Goal: Task Accomplishment & Management: Manage account settings

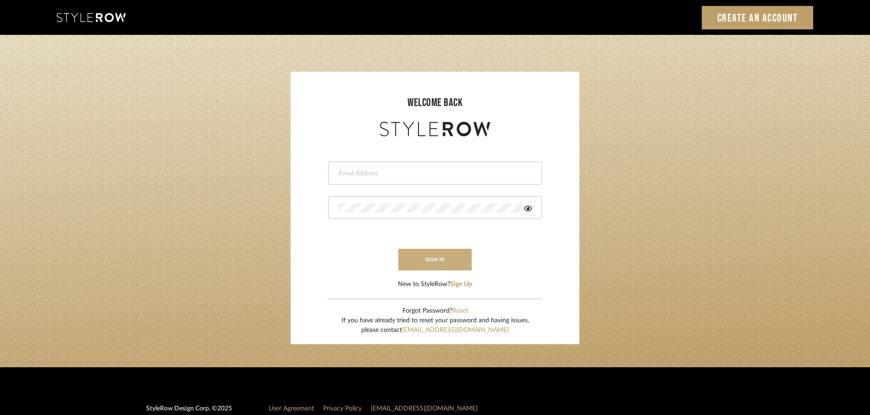
type input "rayeinteriordesign@gmail.com"
click at [440, 258] on button "sign in" at bounding box center [434, 260] width 73 height 22
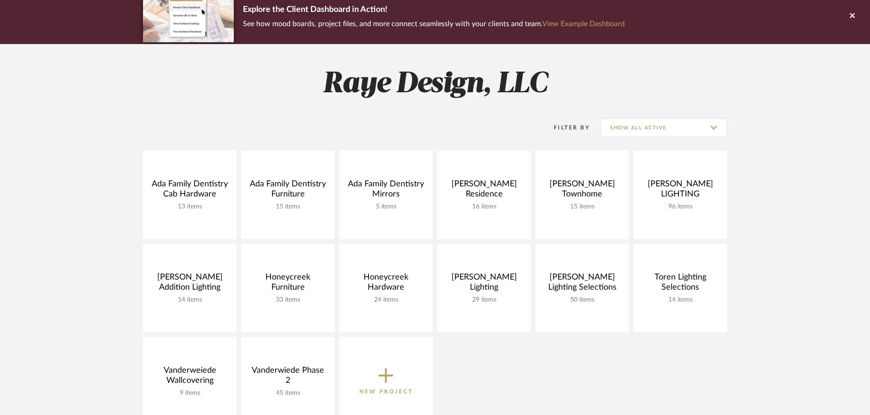
scroll to position [80, 0]
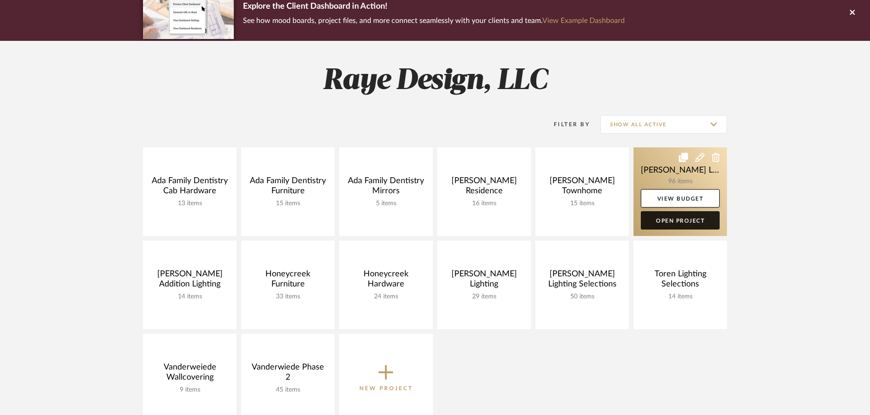
click at [669, 224] on link "Open Project" at bounding box center [680, 220] width 79 height 18
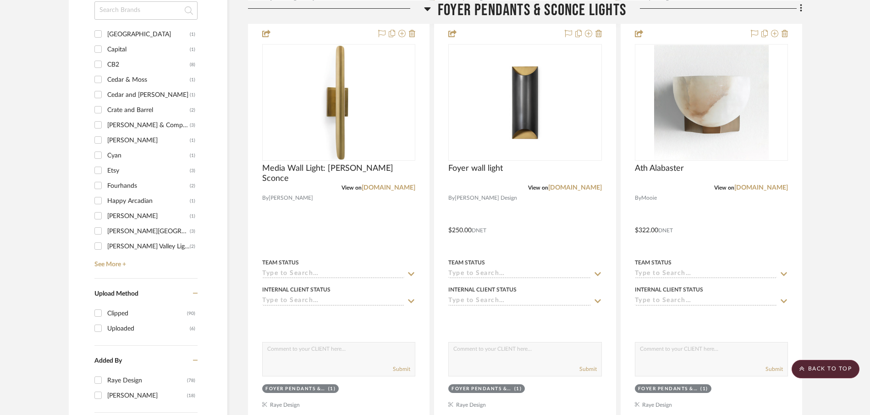
scroll to position [634, 0]
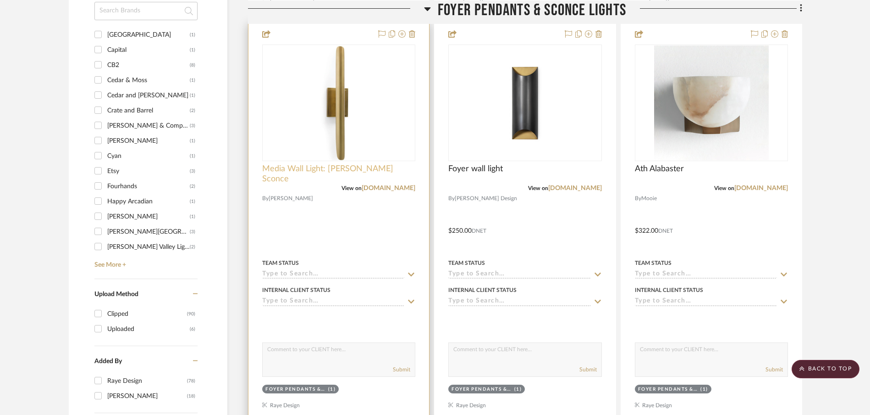
click at [330, 170] on span "Media Wall Light: [PERSON_NAME] Sconce" at bounding box center [338, 174] width 153 height 20
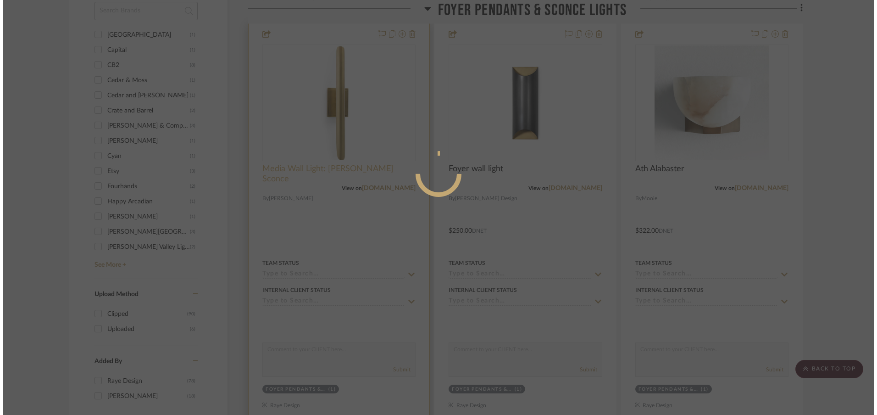
scroll to position [0, 0]
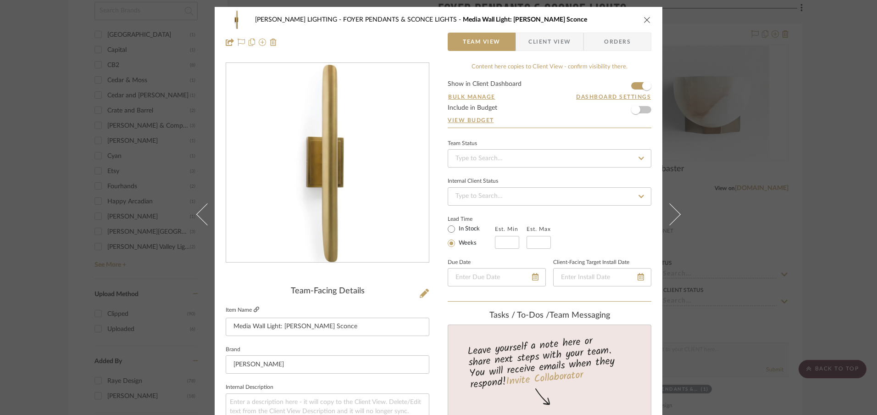
click at [254, 308] on icon at bounding box center [257, 309] width 6 height 6
click at [650, 19] on div "FEIL LIGHTING FOYER PENDANTS & SCONCE LIGHTS Media Wall Light: Regina Andrew Re…" at bounding box center [439, 31] width 448 height 48
click at [643, 19] on icon "close" at bounding box center [646, 19] width 7 height 7
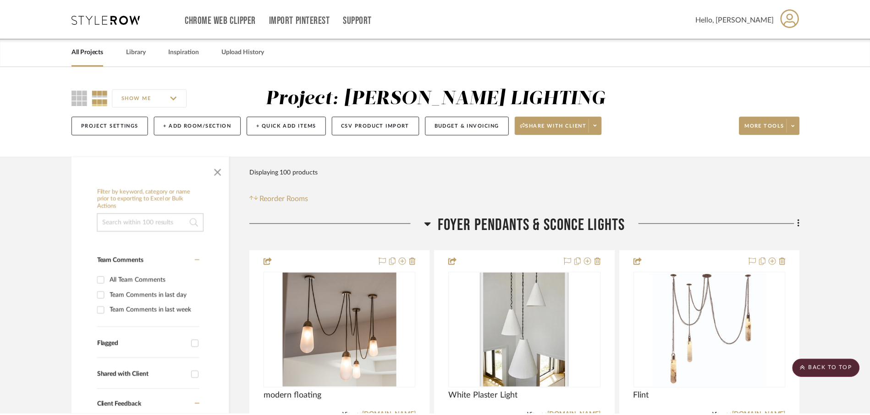
scroll to position [634, 0]
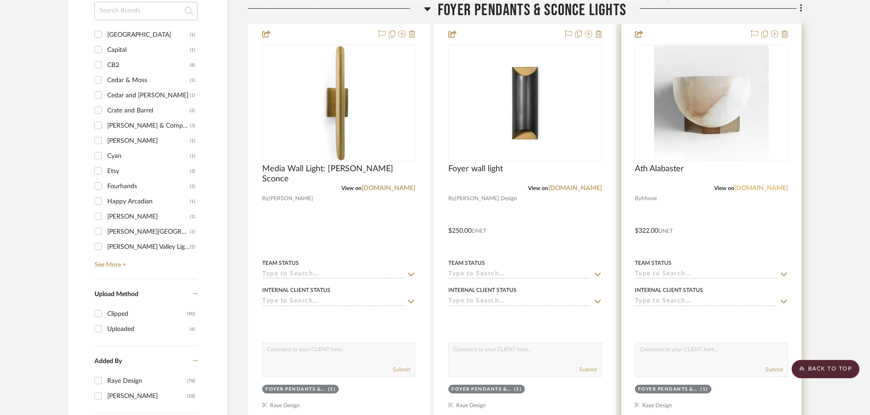
click at [756, 186] on link "[DOMAIN_NAME]" at bounding box center [762, 188] width 54 height 6
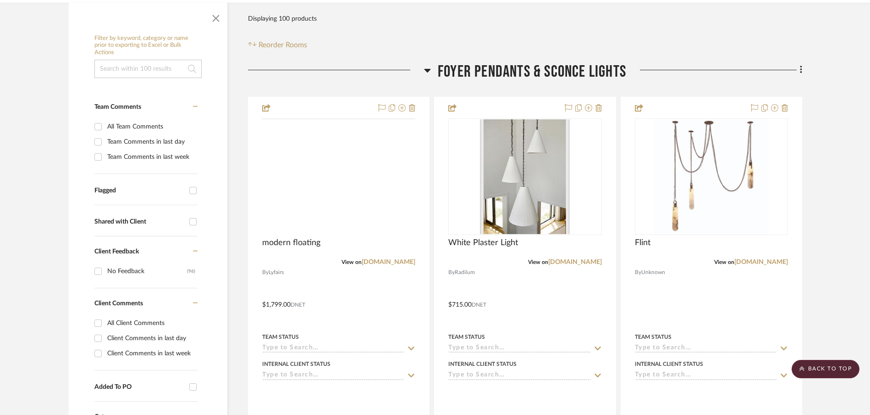
scroll to position [120, 0]
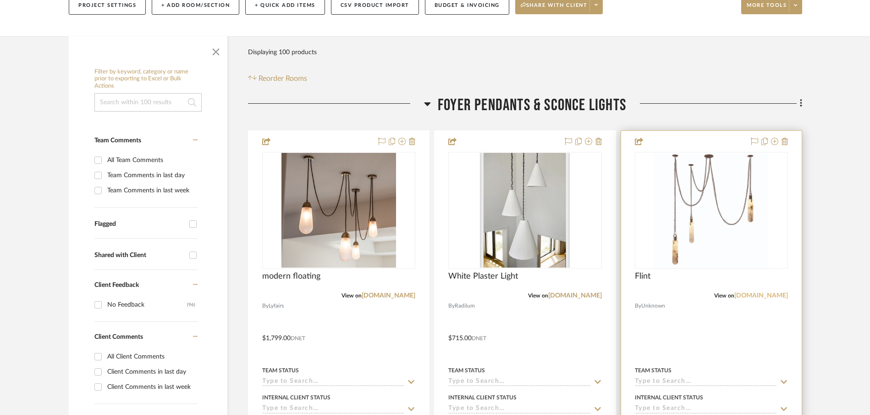
click at [766, 294] on link "[DOMAIN_NAME]" at bounding box center [762, 295] width 54 height 6
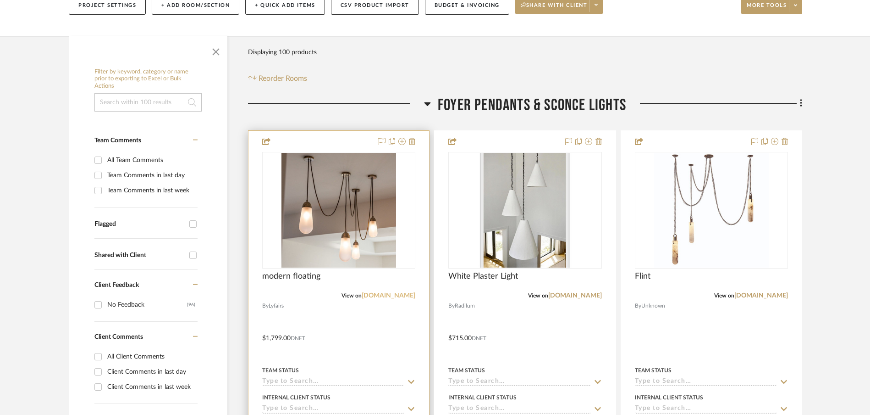
click at [402, 296] on link "[DOMAIN_NAME]" at bounding box center [389, 295] width 54 height 6
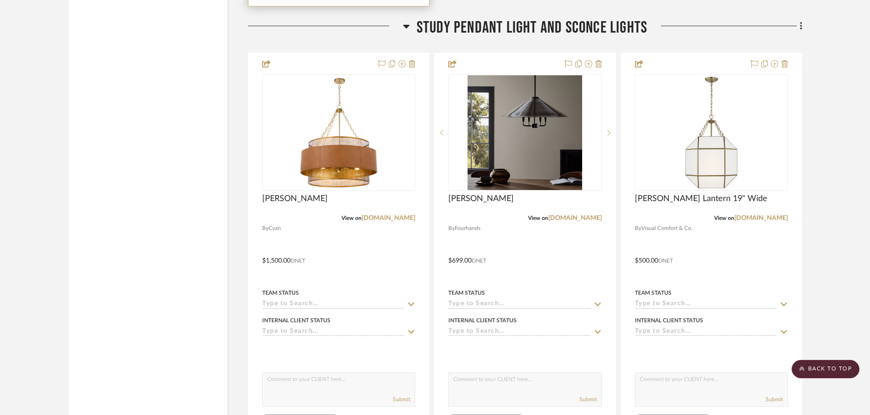
scroll to position [2353, 0]
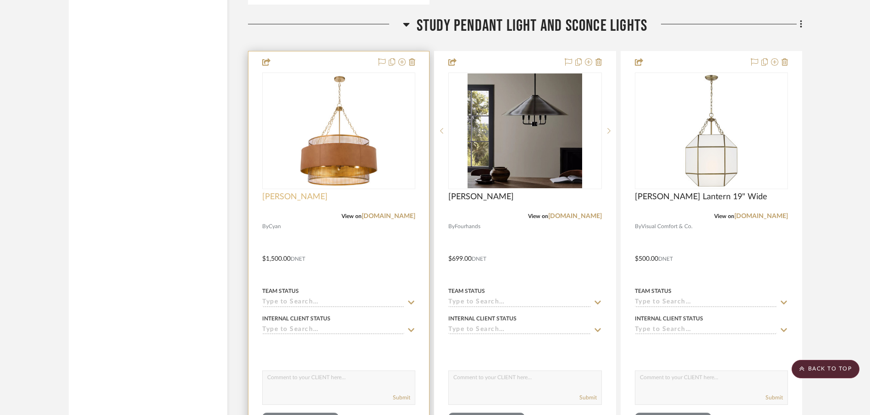
click at [278, 196] on span "[PERSON_NAME]" at bounding box center [295, 197] width 66 height 10
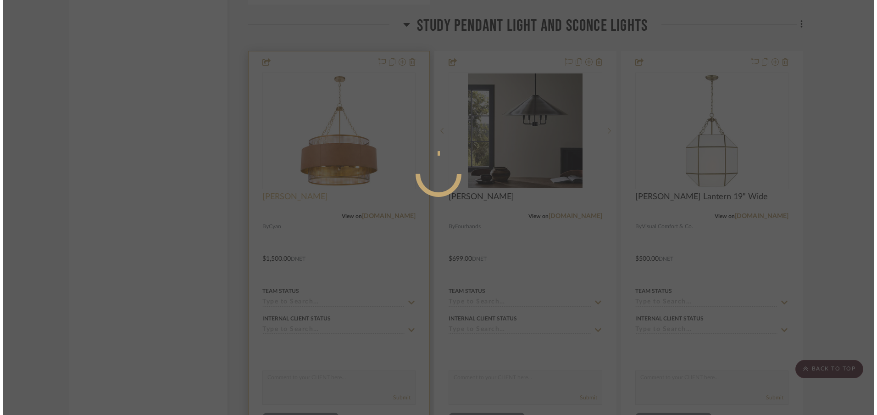
scroll to position [0, 0]
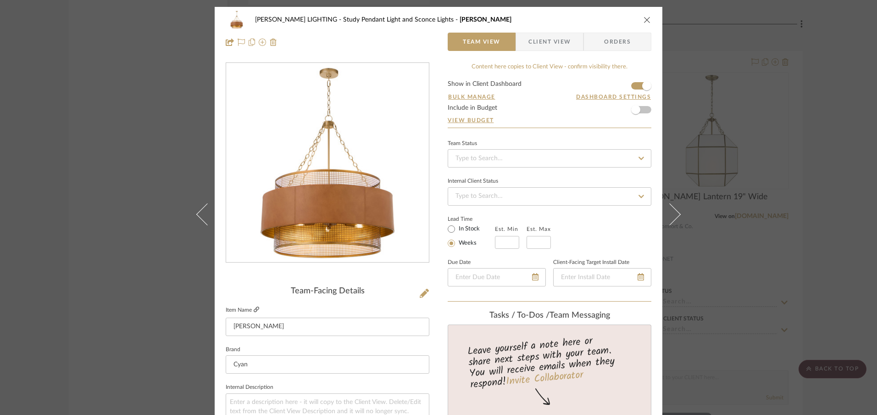
click at [254, 310] on icon at bounding box center [257, 309] width 6 height 6
click at [643, 19] on icon "close" at bounding box center [646, 19] width 7 height 7
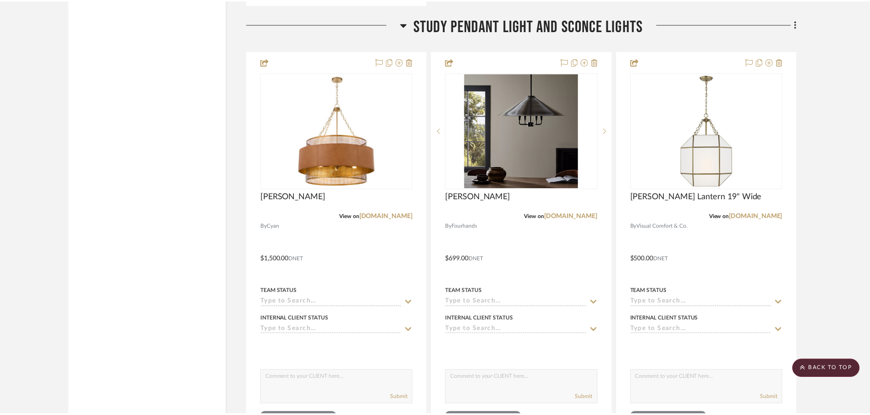
scroll to position [2353, 0]
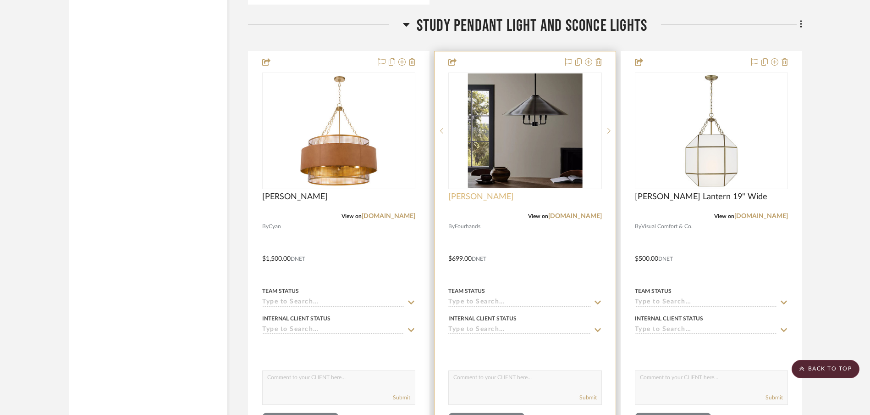
click at [488, 196] on span "[PERSON_NAME]" at bounding box center [481, 197] width 66 height 10
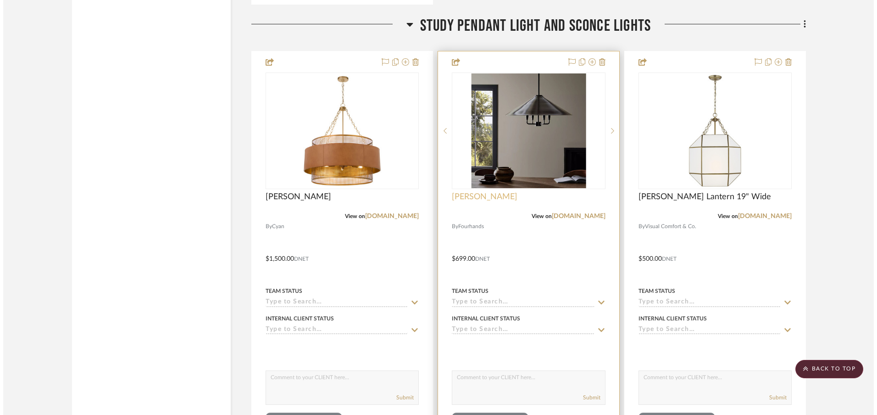
scroll to position [0, 0]
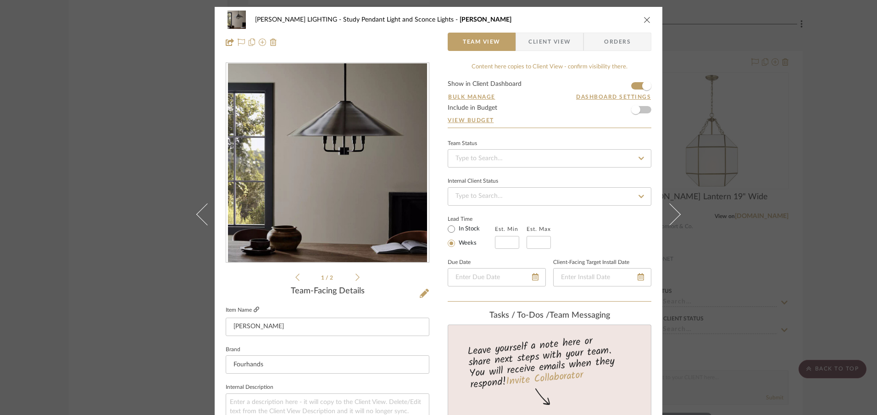
click at [254, 312] on icon at bounding box center [257, 309] width 6 height 6
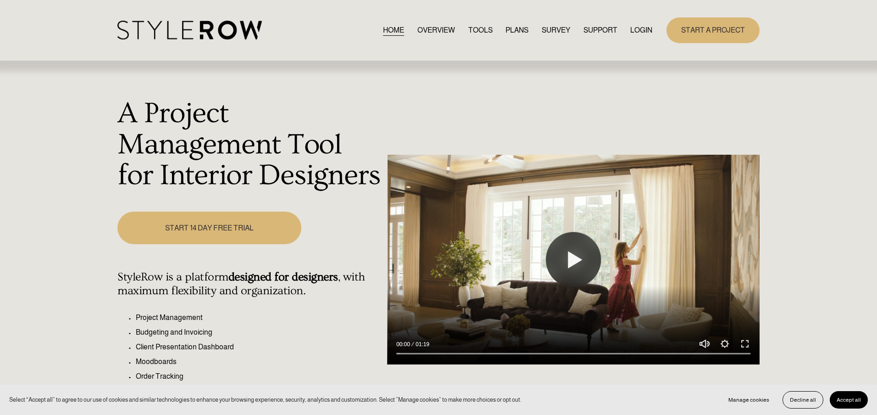
click at [633, 32] on link "LOGIN" at bounding box center [641, 30] width 22 height 12
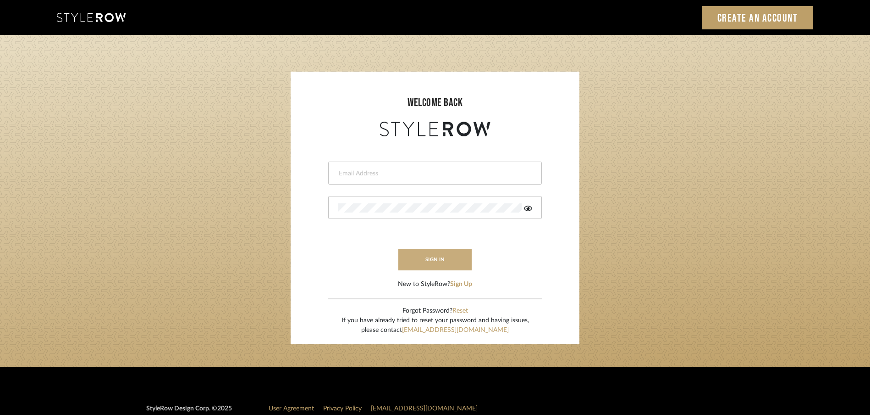
type input "[EMAIL_ADDRESS][DOMAIN_NAME]"
click at [434, 263] on button "sign in" at bounding box center [434, 260] width 73 height 22
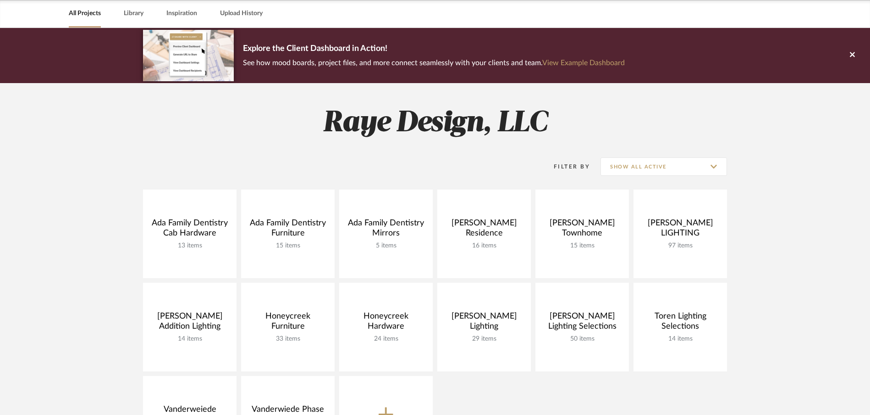
scroll to position [44, 0]
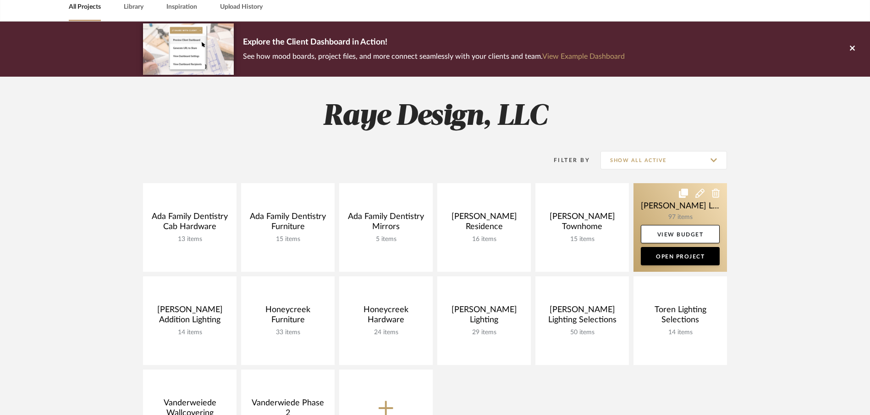
click at [662, 207] on link at bounding box center [681, 227] width 94 height 89
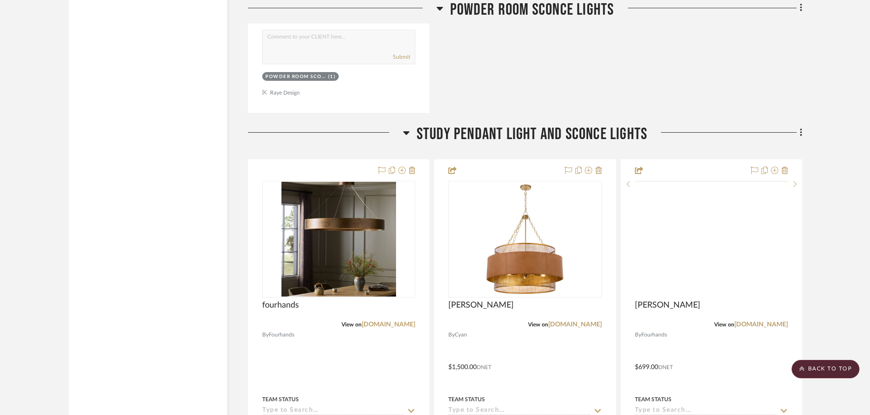
scroll to position [2246, 0]
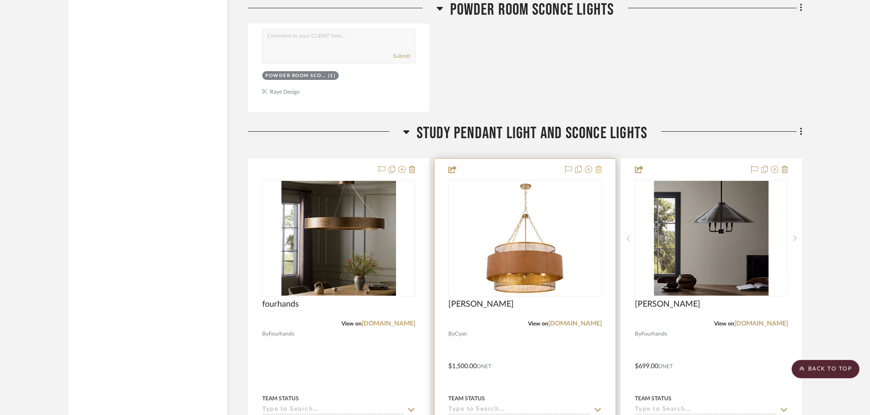
click at [599, 171] on icon at bounding box center [599, 169] width 6 height 7
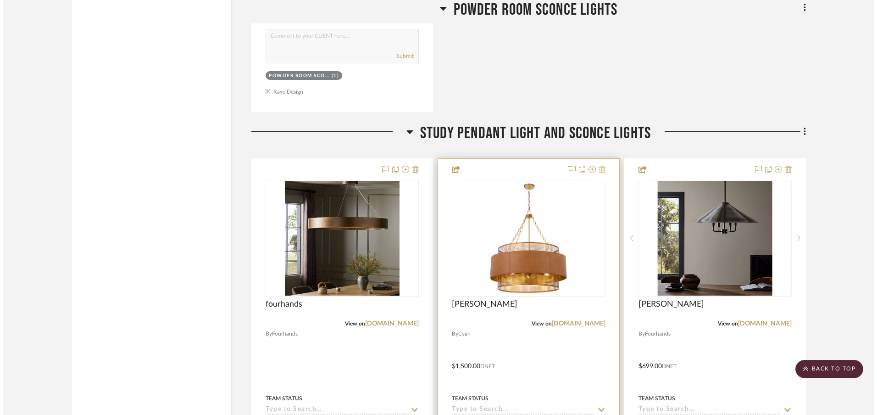
scroll to position [0, 0]
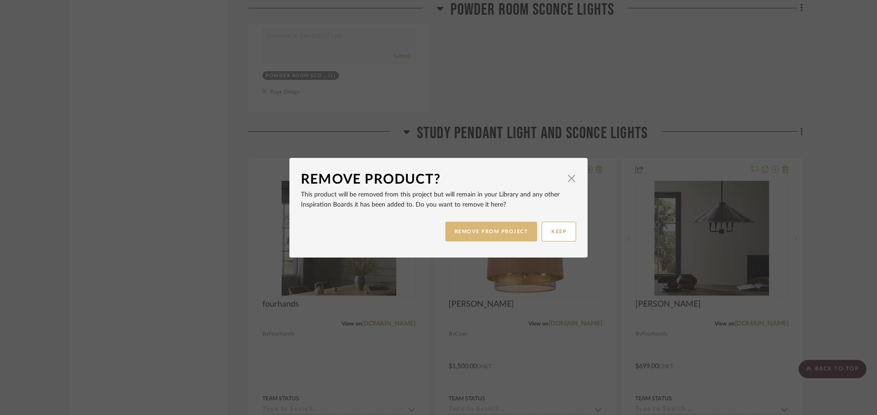
click at [513, 232] on button "REMOVE FROM PROJECT" at bounding box center [491, 231] width 92 height 20
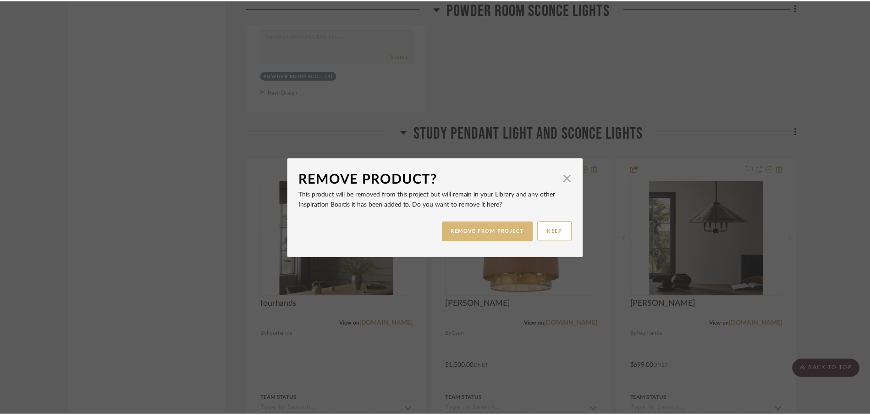
scroll to position [2246, 0]
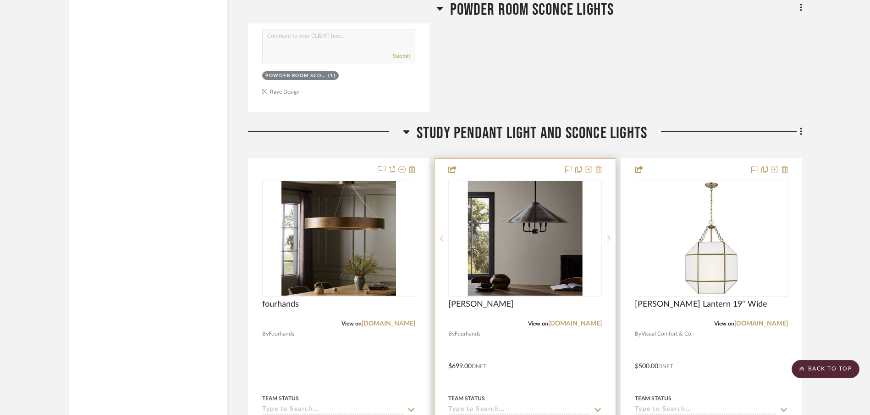
click at [600, 170] on icon at bounding box center [599, 169] width 6 height 7
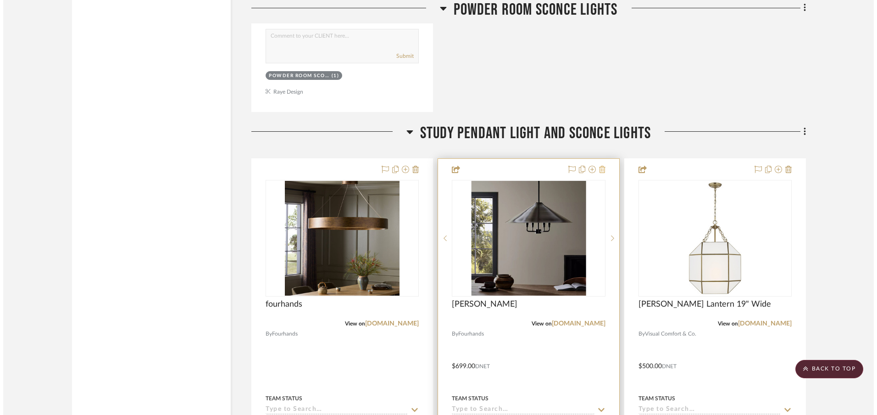
scroll to position [0, 0]
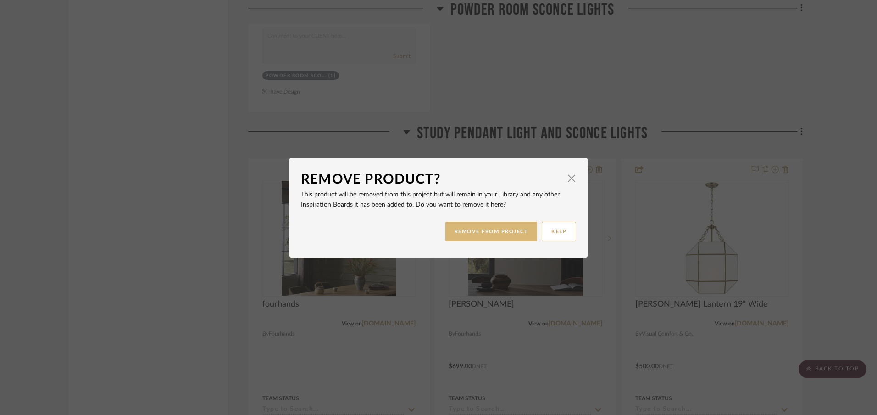
click at [506, 236] on button "REMOVE FROM PROJECT" at bounding box center [491, 231] width 92 height 20
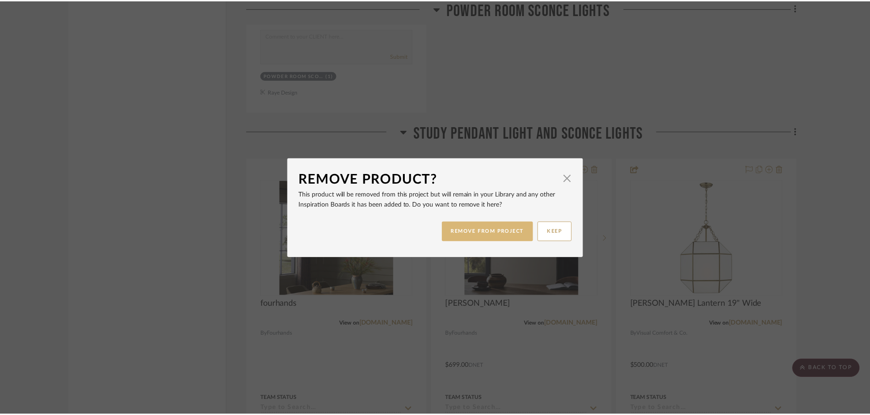
scroll to position [2246, 0]
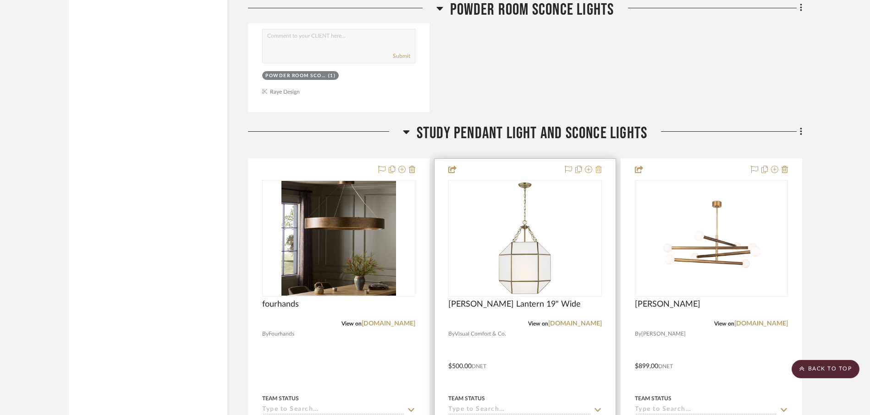
click at [601, 168] on icon at bounding box center [599, 169] width 6 height 7
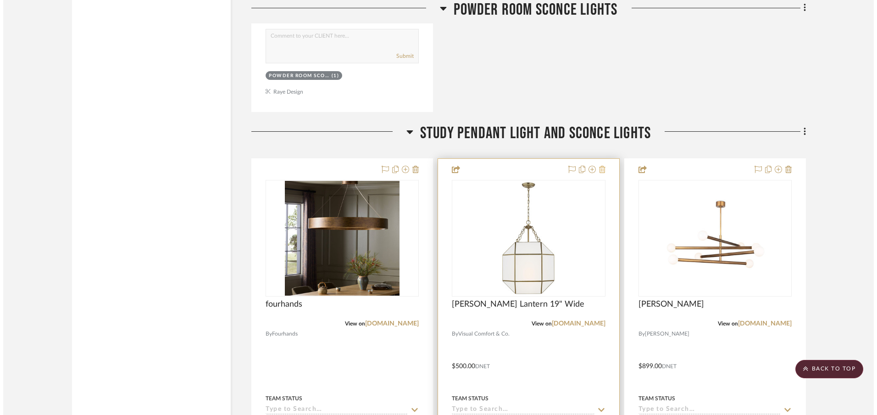
scroll to position [0, 0]
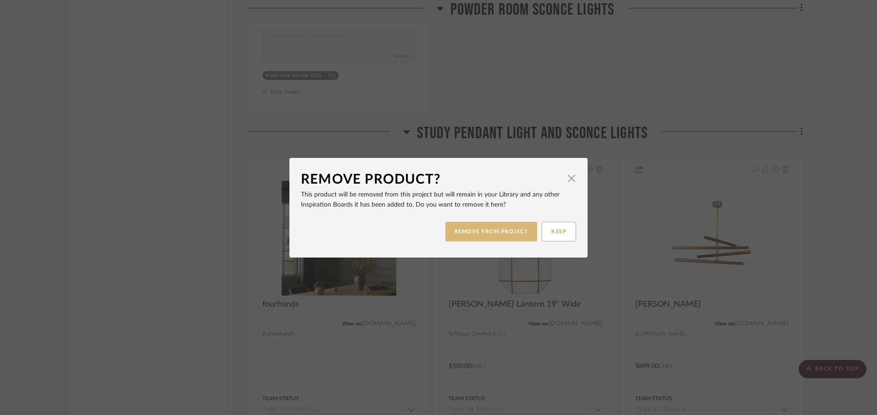
click at [515, 232] on button "REMOVE FROM PROJECT" at bounding box center [491, 231] width 92 height 20
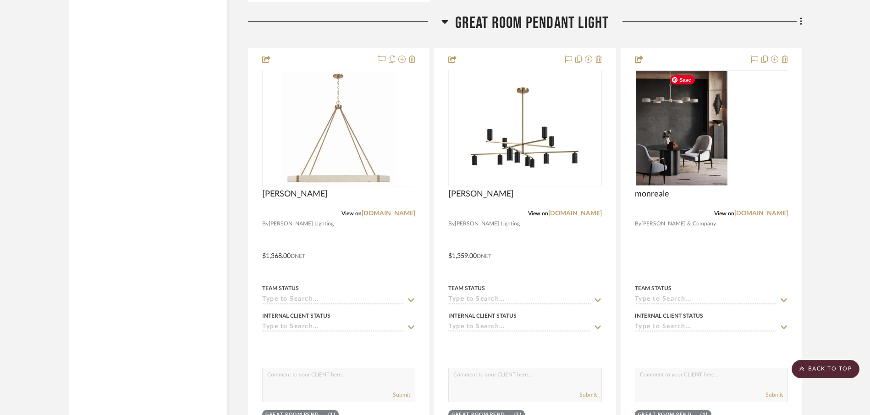
scroll to position [3213, 0]
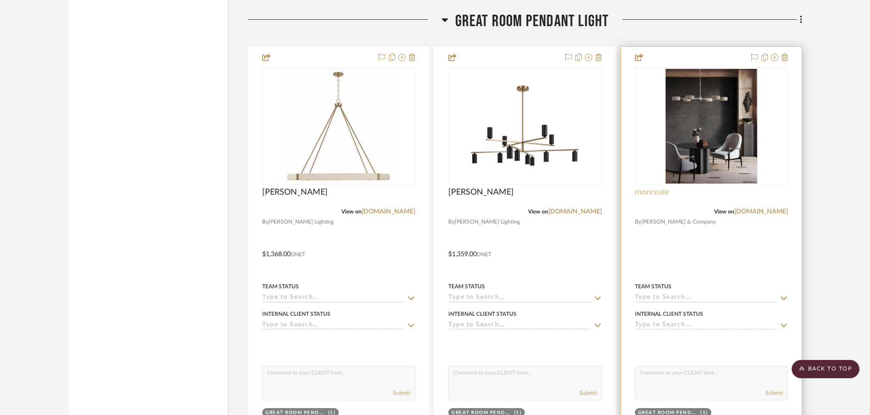
click at [656, 193] on span "monreale" at bounding box center [652, 192] width 34 height 10
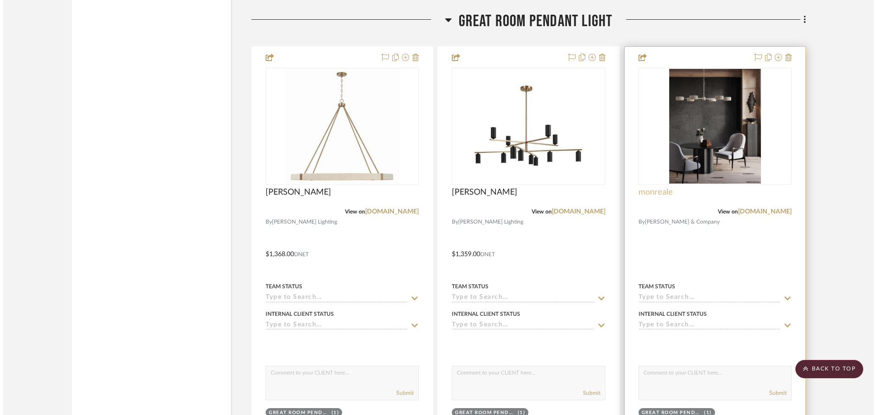
scroll to position [0, 0]
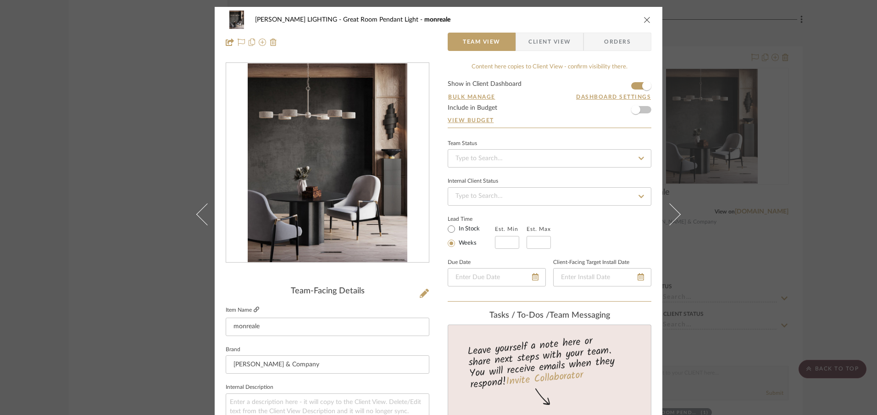
click at [254, 307] on icon at bounding box center [257, 309] width 6 height 6
click at [643, 20] on icon "close" at bounding box center [646, 19] width 7 height 7
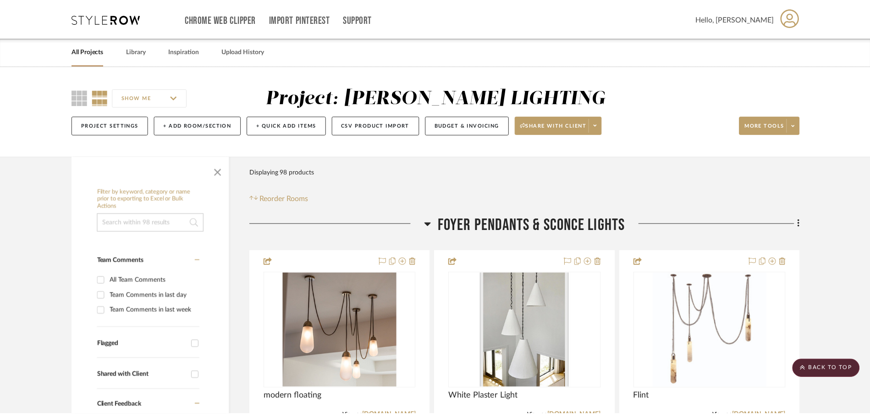
scroll to position [3213, 0]
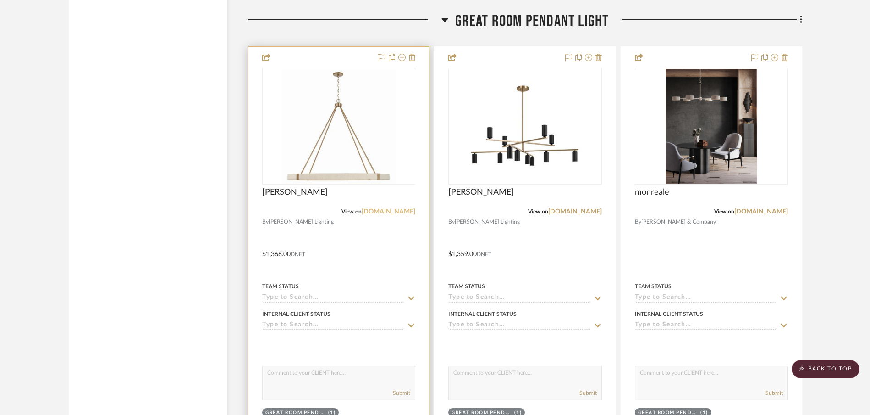
click at [362, 212] on link "[DOMAIN_NAME]" at bounding box center [389, 211] width 54 height 6
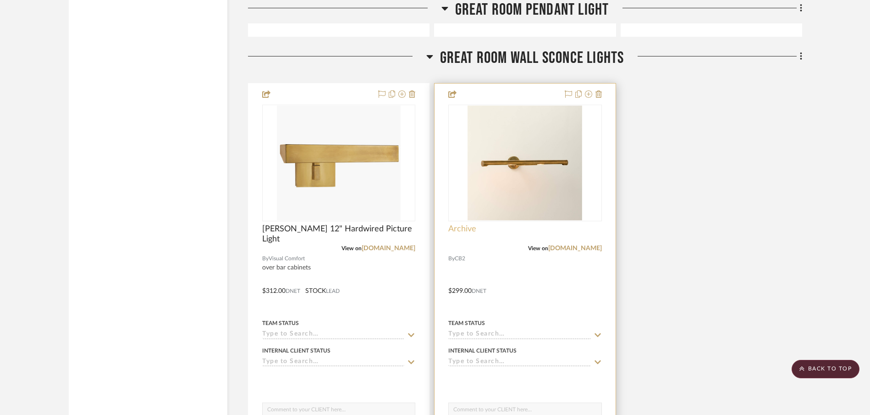
scroll to position [4037, 0]
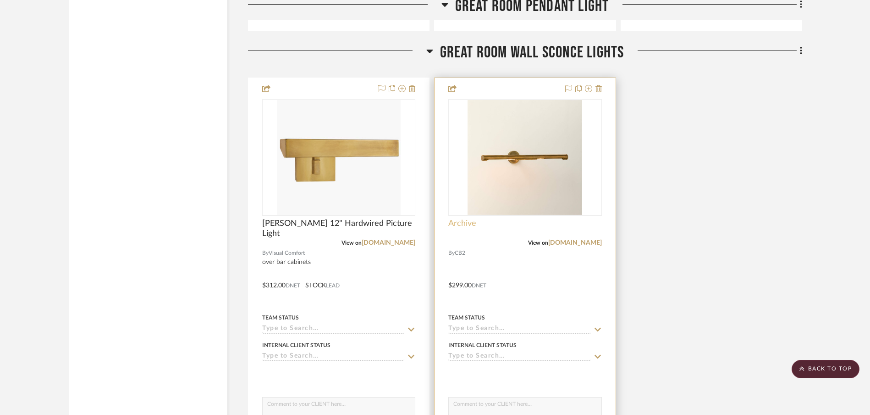
click at [465, 225] on span "Archive" at bounding box center [462, 223] width 28 height 10
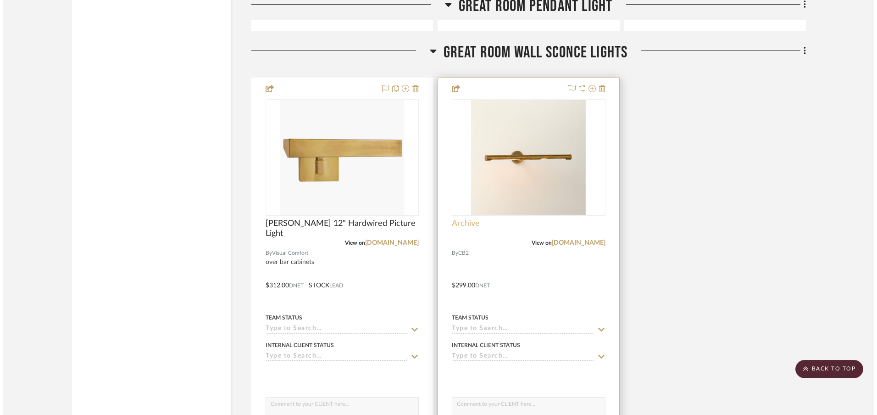
scroll to position [0, 0]
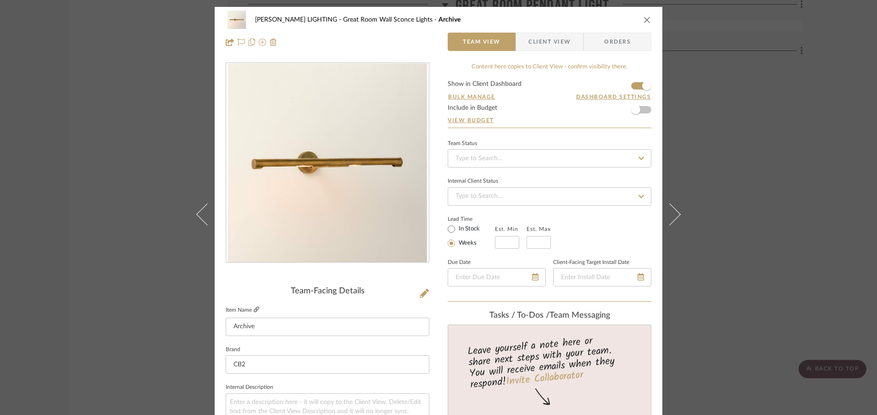
click at [255, 309] on icon at bounding box center [257, 309] width 6 height 6
click at [643, 19] on icon "close" at bounding box center [646, 19] width 7 height 7
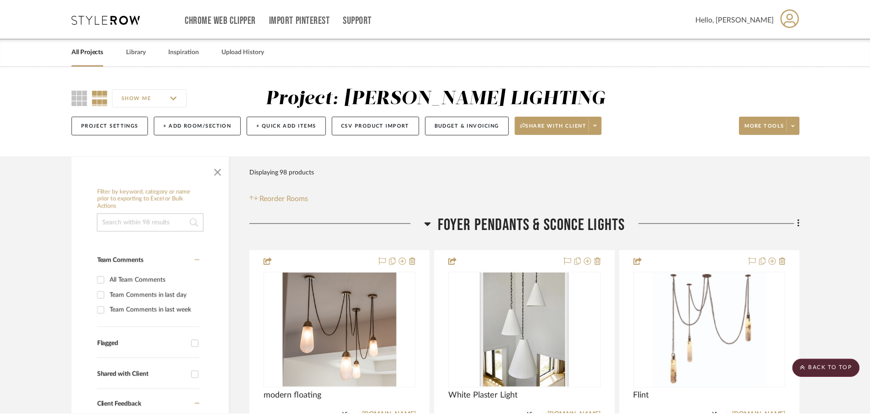
scroll to position [4037, 0]
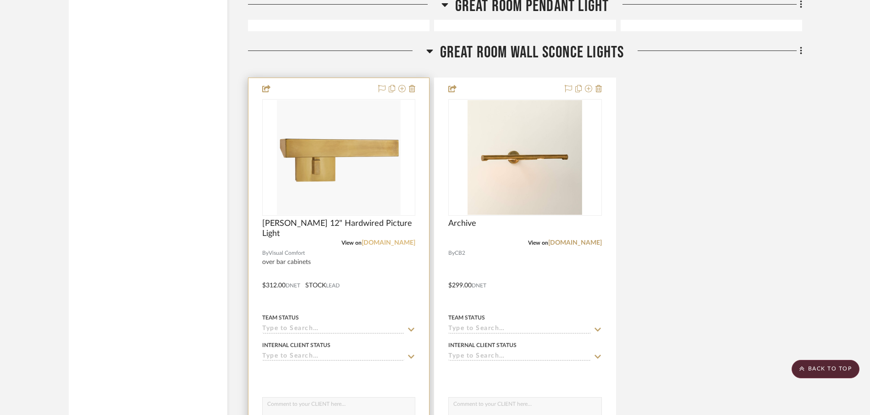
click at [378, 244] on link "[DOMAIN_NAME]" at bounding box center [389, 242] width 54 height 6
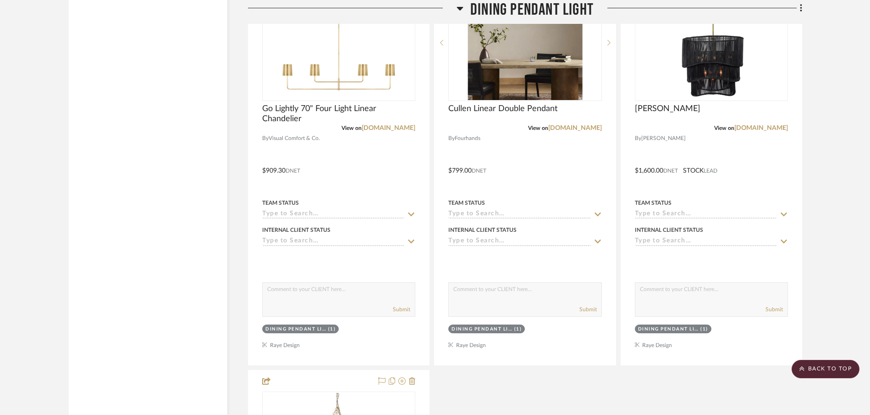
scroll to position [4600, 0]
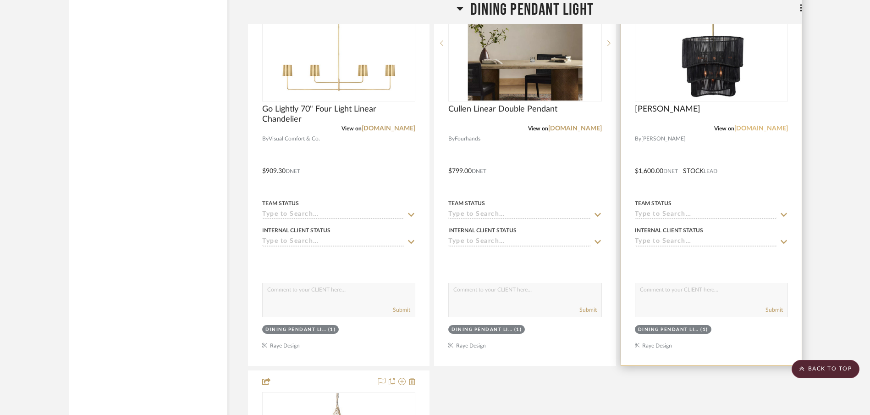
click at [767, 127] on link "[DOMAIN_NAME]" at bounding box center [762, 128] width 54 height 6
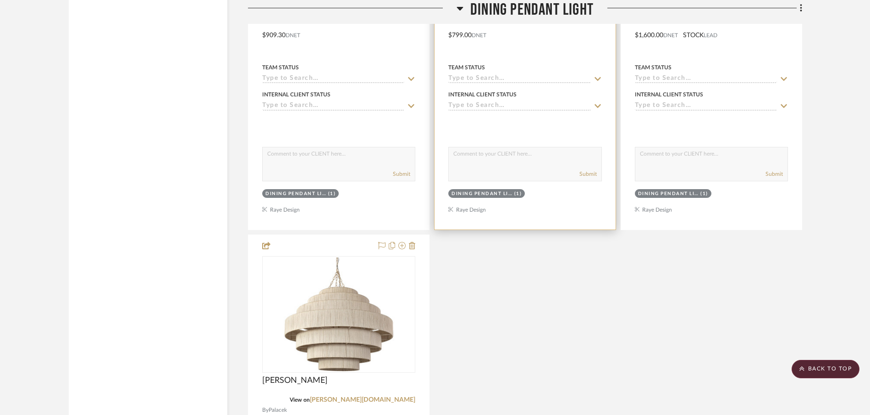
scroll to position [4822, 0]
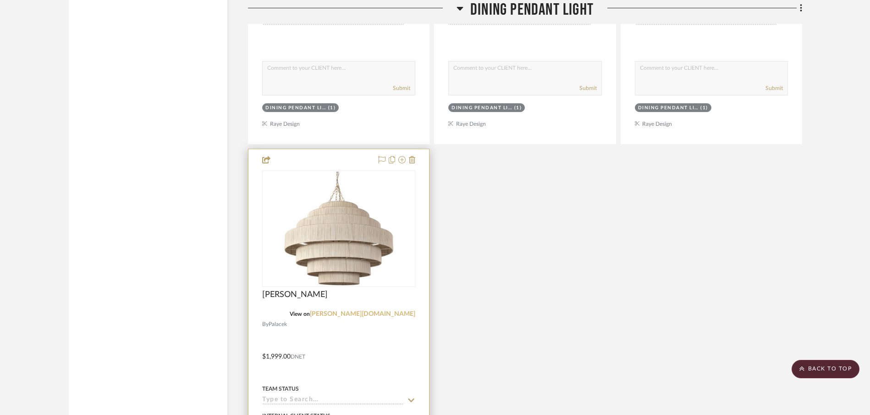
click at [397, 314] on link "[PERSON_NAME][DOMAIN_NAME]" at bounding box center [362, 313] width 105 height 6
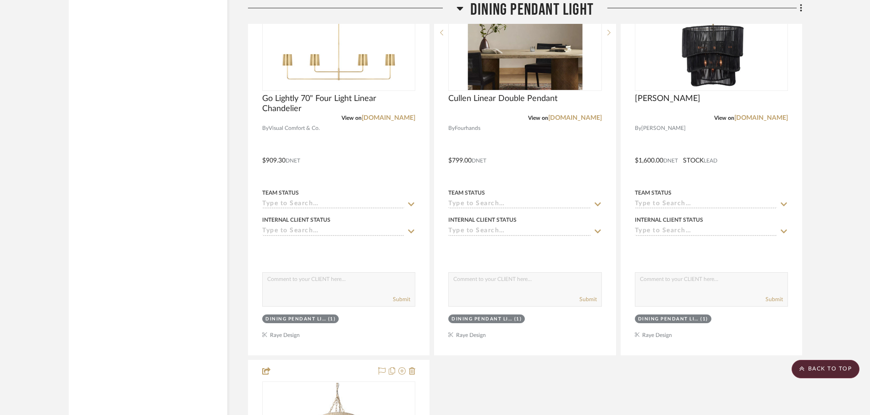
scroll to position [4576, 0]
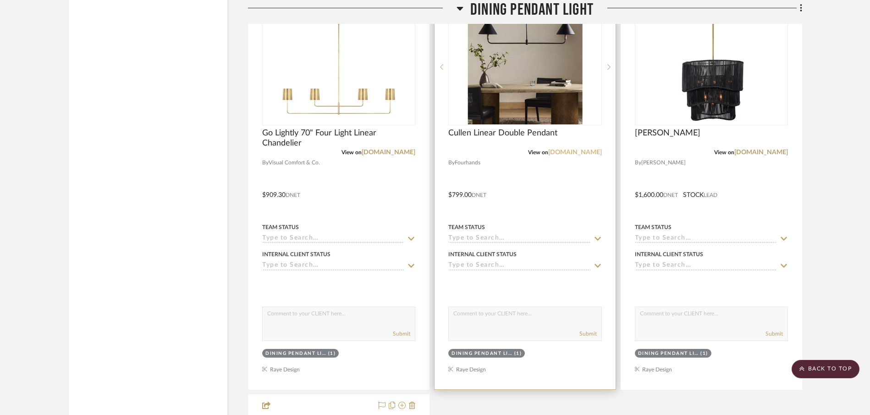
click at [569, 154] on link "[DOMAIN_NAME]" at bounding box center [575, 152] width 54 height 6
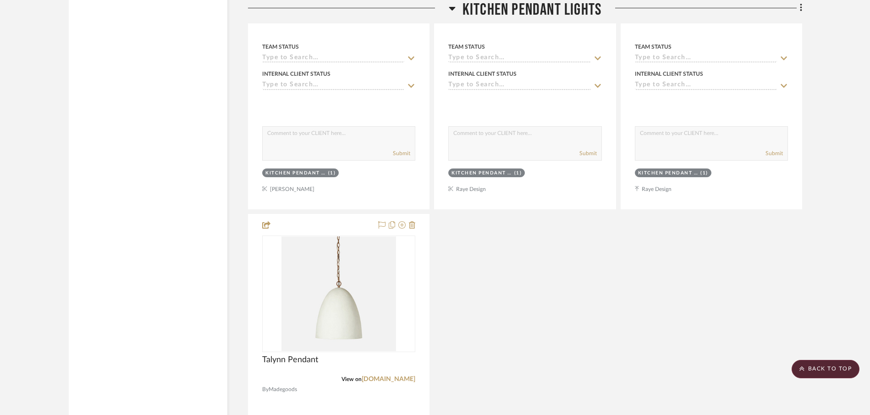
scroll to position [5617, 0]
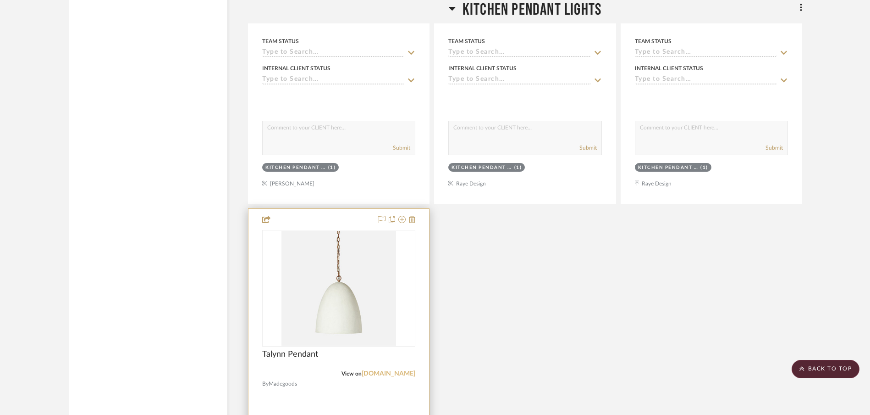
click at [384, 375] on link "[DOMAIN_NAME]" at bounding box center [389, 373] width 54 height 6
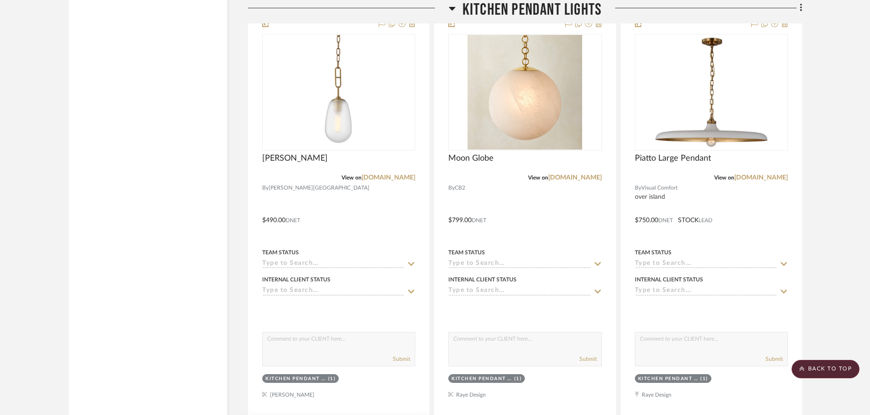
scroll to position [5404, 0]
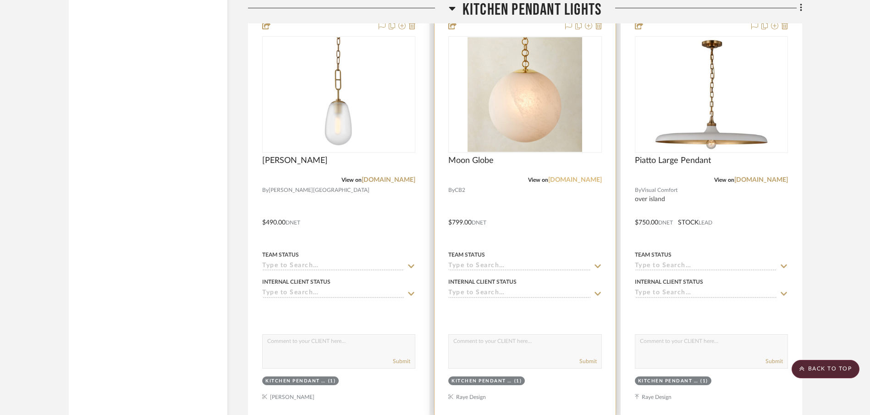
click at [593, 178] on link "[DOMAIN_NAME]" at bounding box center [575, 180] width 54 height 6
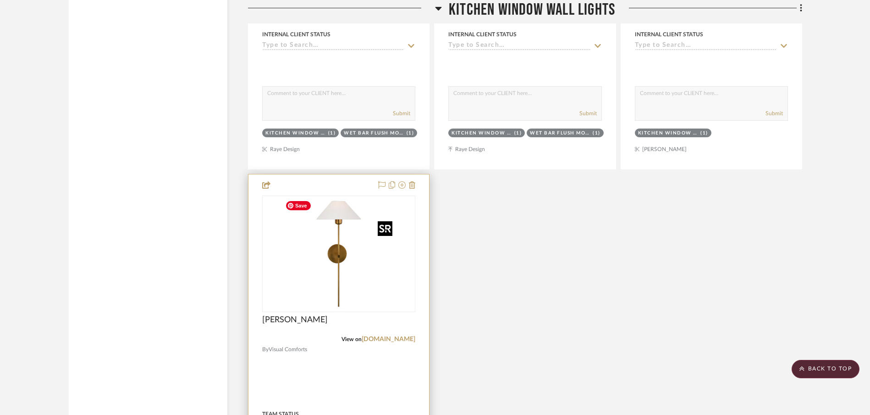
scroll to position [6508, 0]
click at [373, 341] on div "View on [DOMAIN_NAME]" at bounding box center [338, 337] width 153 height 8
click at [375, 337] on link "[DOMAIN_NAME]" at bounding box center [389, 337] width 54 height 6
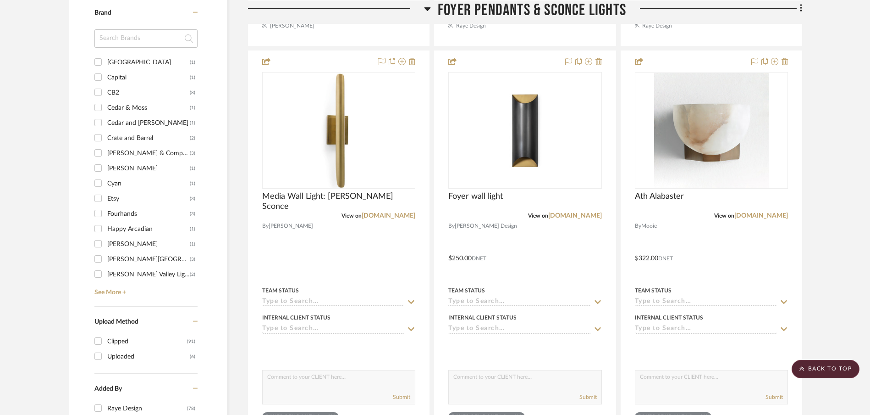
scroll to position [607, 0]
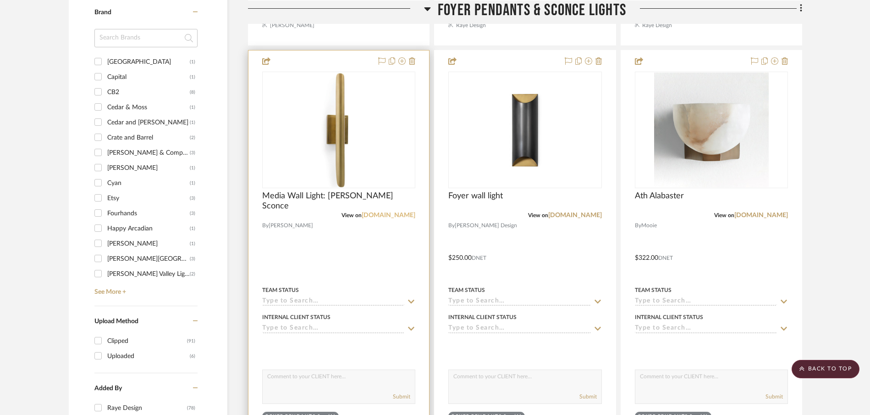
click at [386, 214] on link "[DOMAIN_NAME]" at bounding box center [389, 215] width 54 height 6
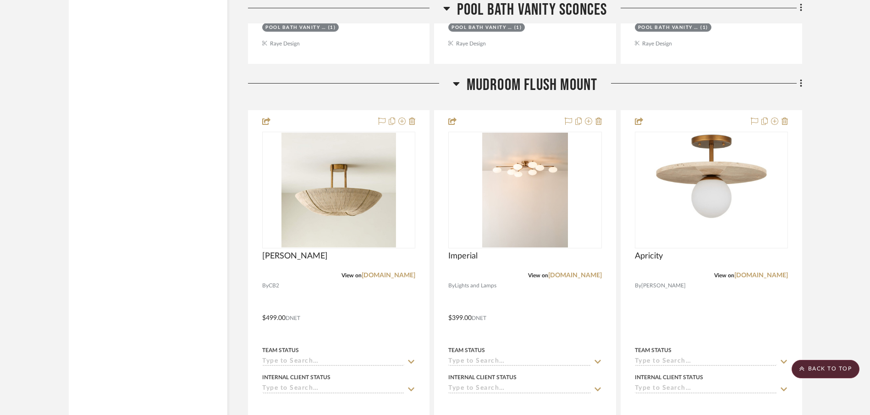
scroll to position [9221, 0]
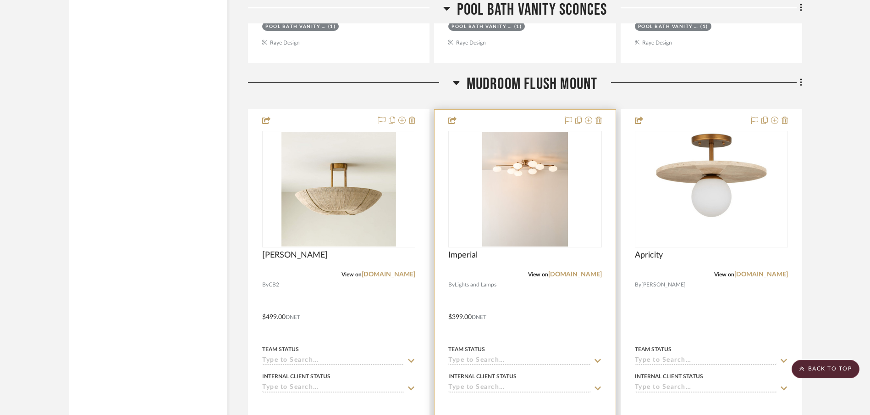
click at [569, 269] on div "Imperial" at bounding box center [524, 260] width 153 height 20
click at [568, 277] on link "[DOMAIN_NAME]" at bounding box center [575, 274] width 54 height 6
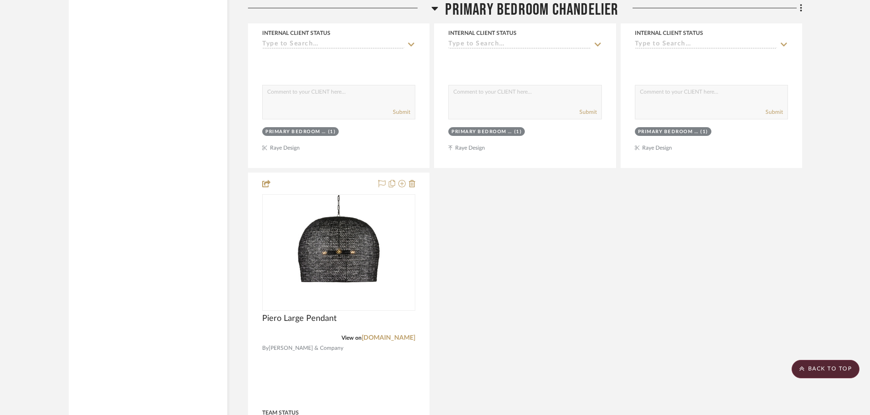
scroll to position [10869, 0]
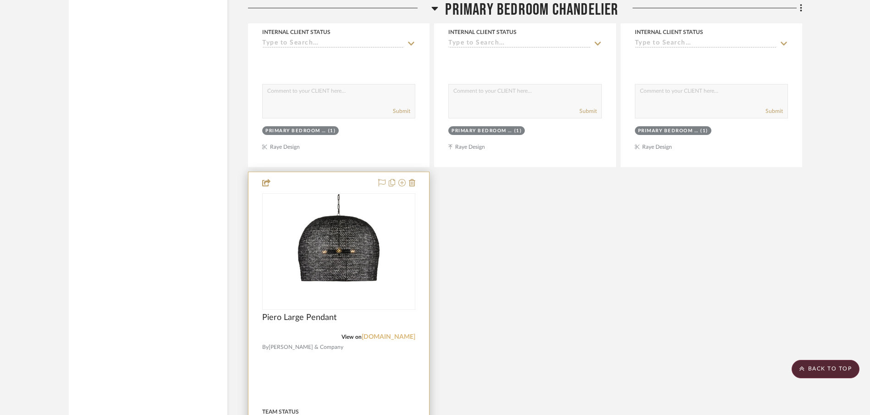
click at [367, 337] on link "[DOMAIN_NAME]" at bounding box center [389, 336] width 54 height 6
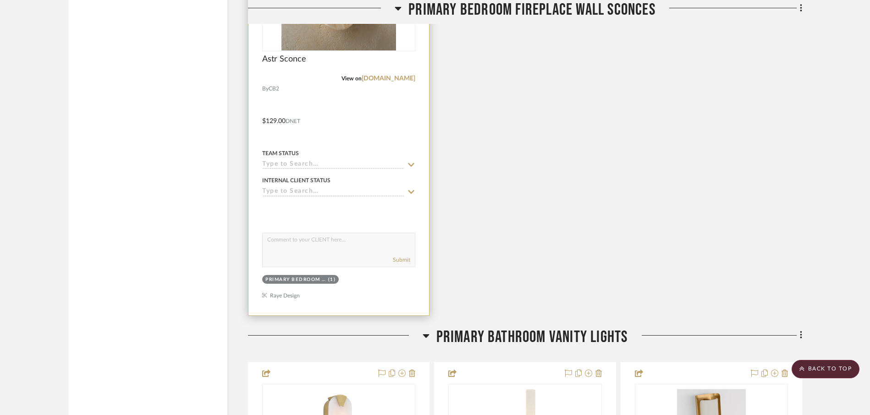
scroll to position [12376, 0]
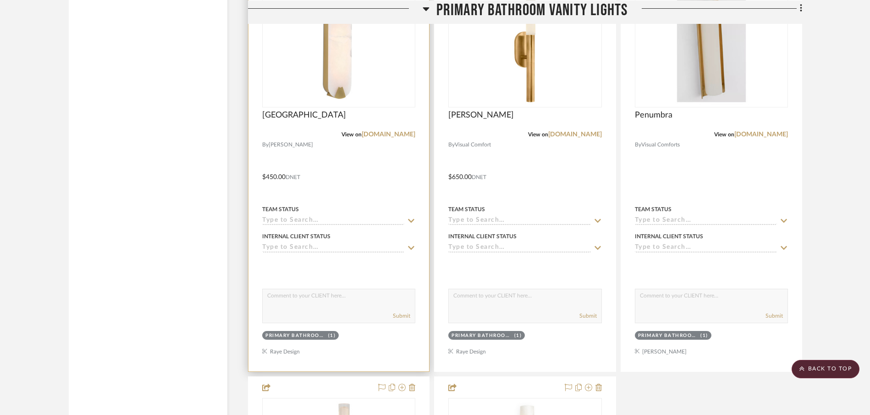
click at [381, 129] on div "[GEOGRAPHIC_DATA]" at bounding box center [338, 120] width 153 height 20
click at [381, 133] on link "[DOMAIN_NAME]" at bounding box center [389, 134] width 54 height 6
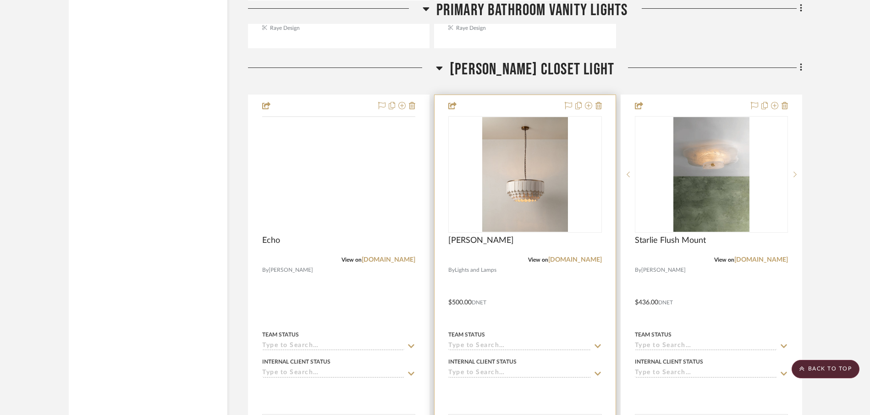
scroll to position [13116, 0]
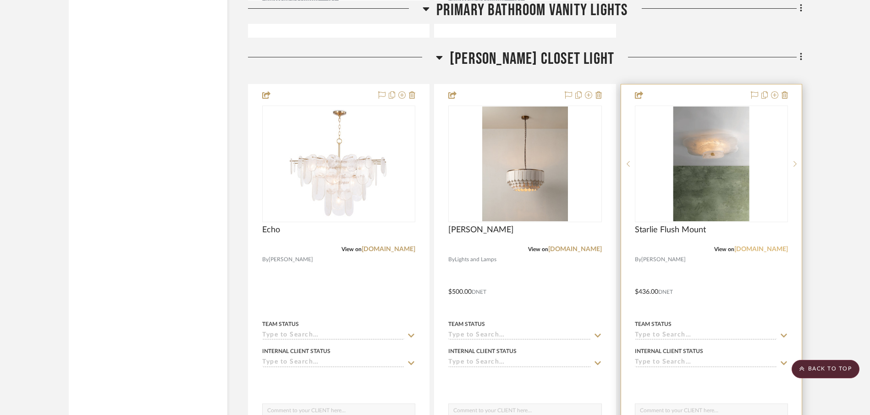
click at [755, 249] on link "[DOMAIN_NAME]" at bounding box center [762, 249] width 54 height 6
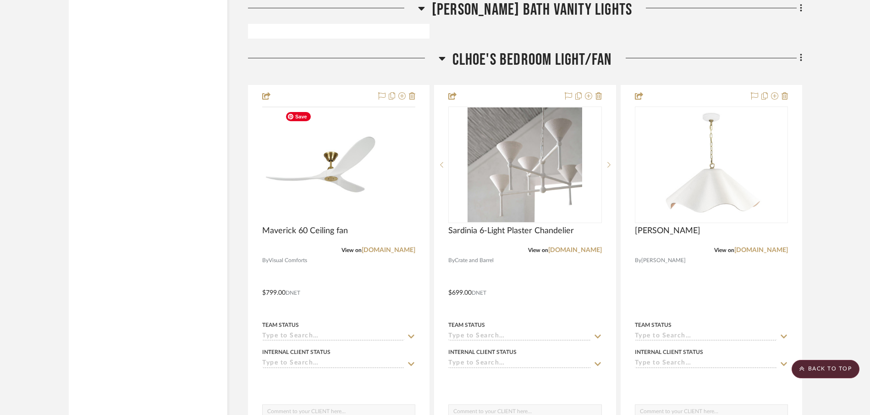
scroll to position [17035, 0]
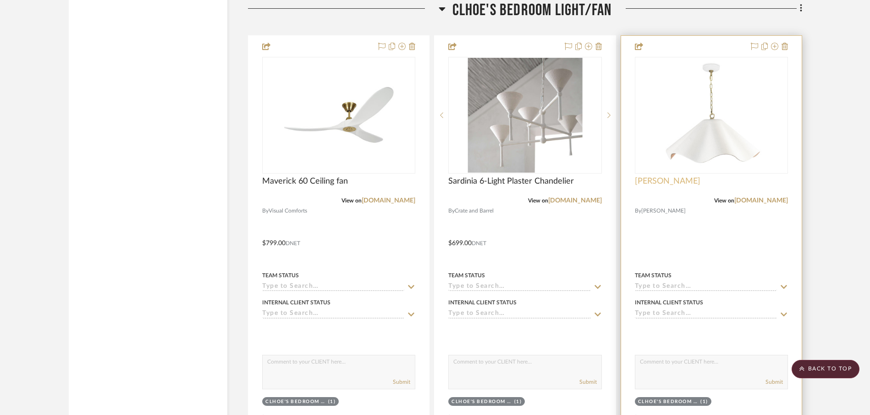
click at [657, 183] on span "[PERSON_NAME]" at bounding box center [668, 181] width 66 height 10
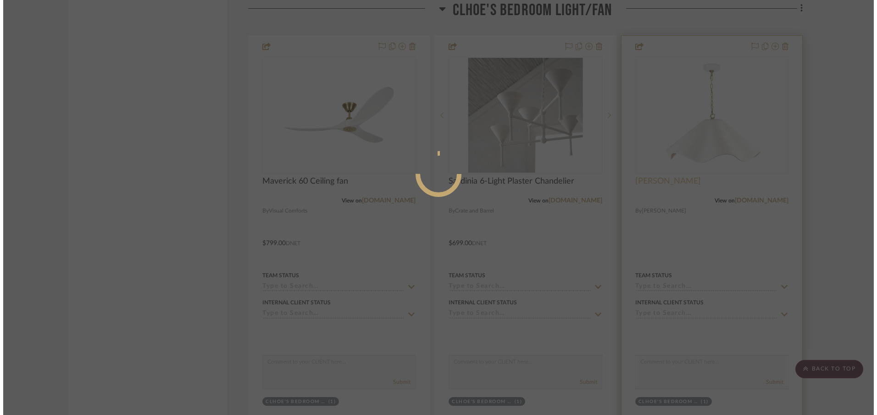
scroll to position [0, 0]
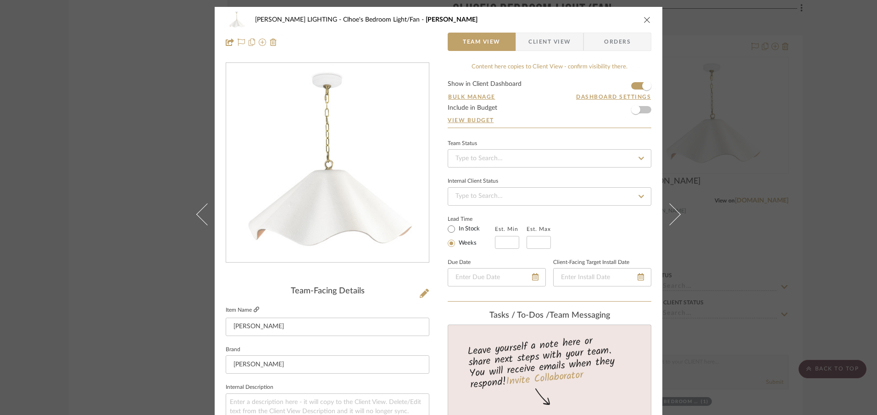
click at [254, 309] on icon at bounding box center [257, 309] width 6 height 6
click at [644, 20] on icon "close" at bounding box center [646, 19] width 7 height 7
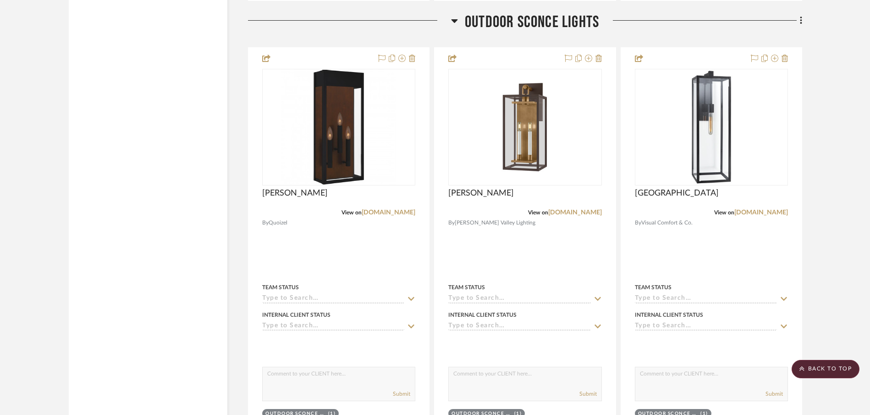
scroll to position [18295, 0]
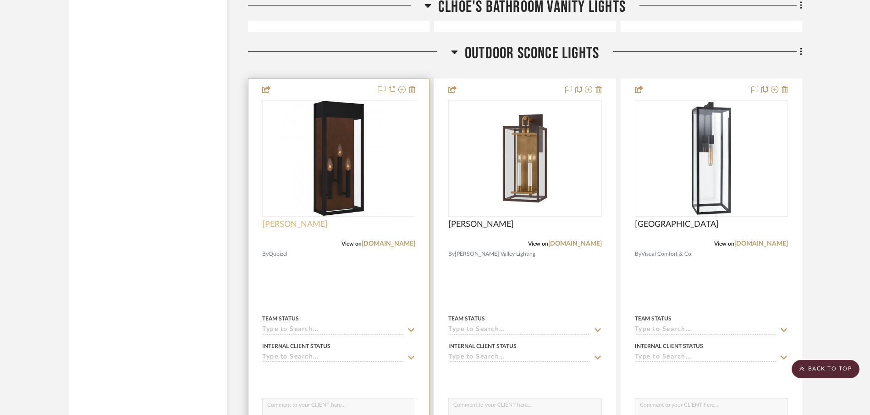
click at [277, 225] on span "[PERSON_NAME]" at bounding box center [295, 224] width 66 height 10
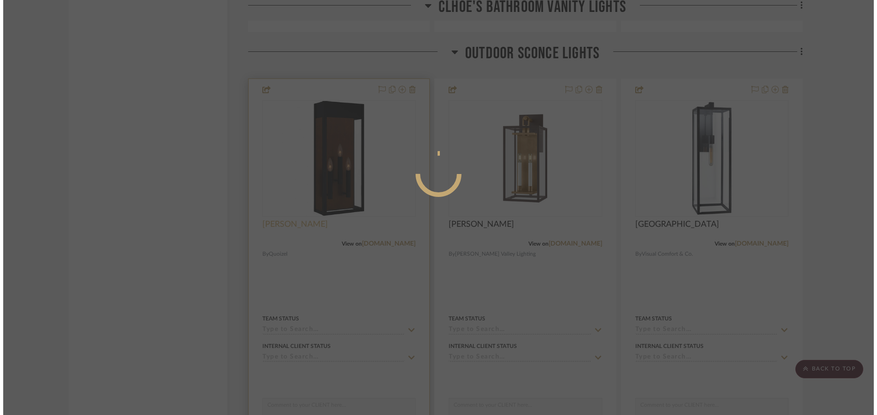
scroll to position [0, 0]
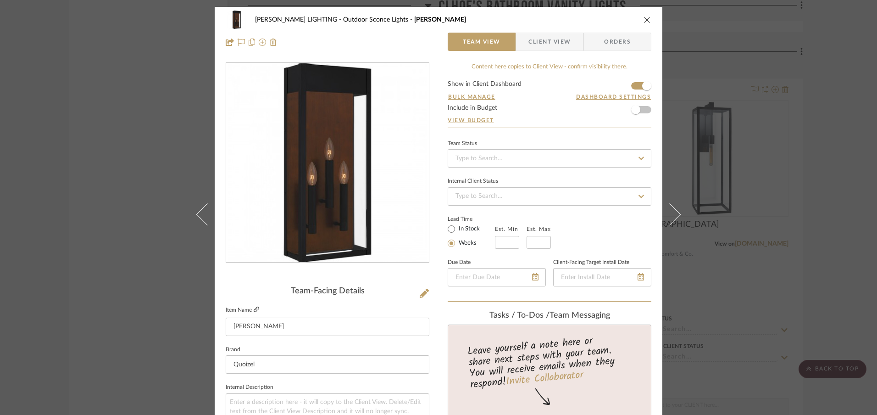
click at [254, 311] on icon at bounding box center [257, 309] width 6 height 6
click at [644, 21] on icon "close" at bounding box center [646, 19] width 7 height 7
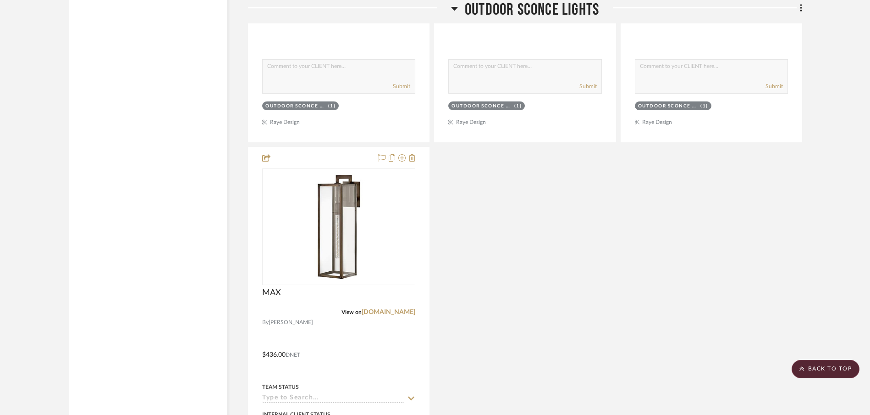
scroll to position [18640, 0]
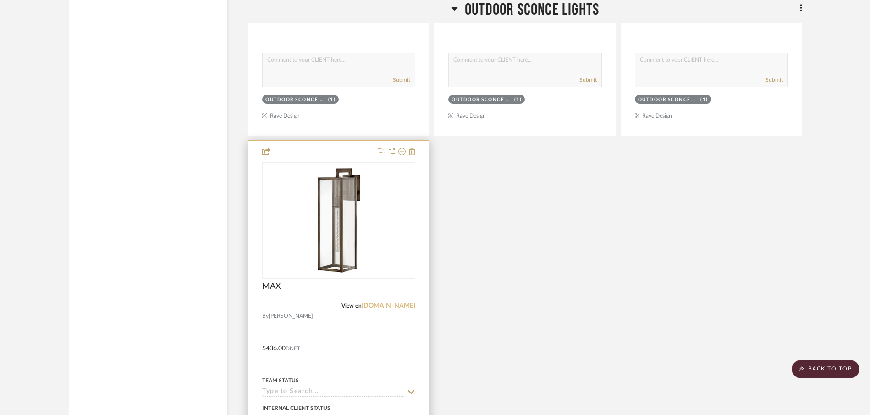
click at [405, 306] on link "[DOMAIN_NAME]" at bounding box center [389, 305] width 54 height 6
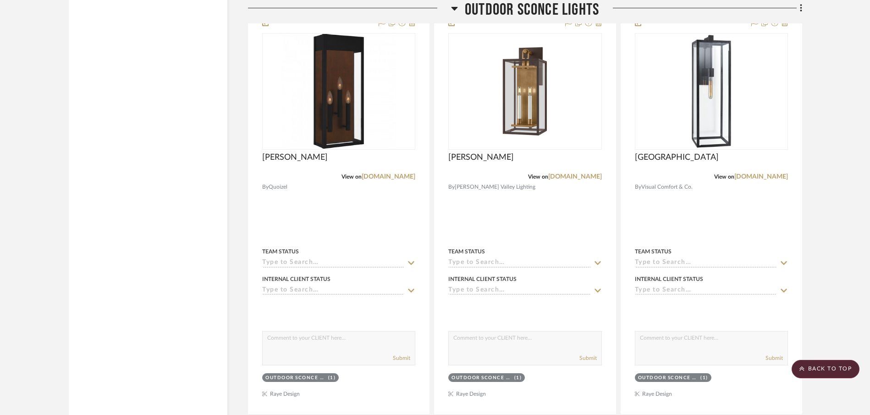
scroll to position [18344, 0]
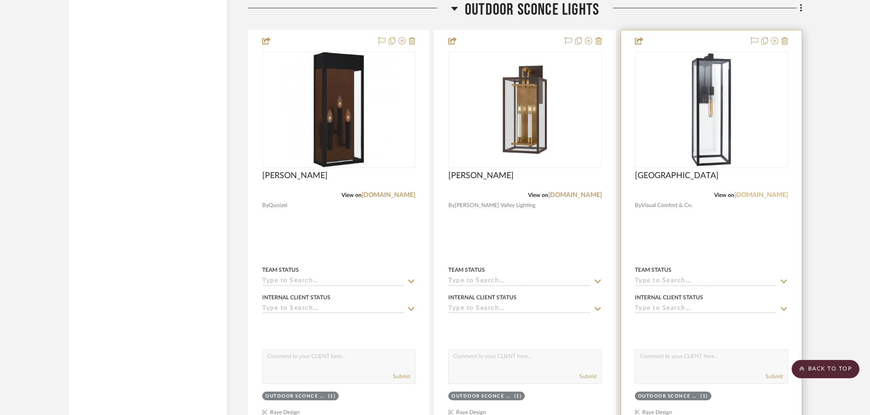
click at [744, 195] on link "[DOMAIN_NAME]" at bounding box center [762, 195] width 54 height 6
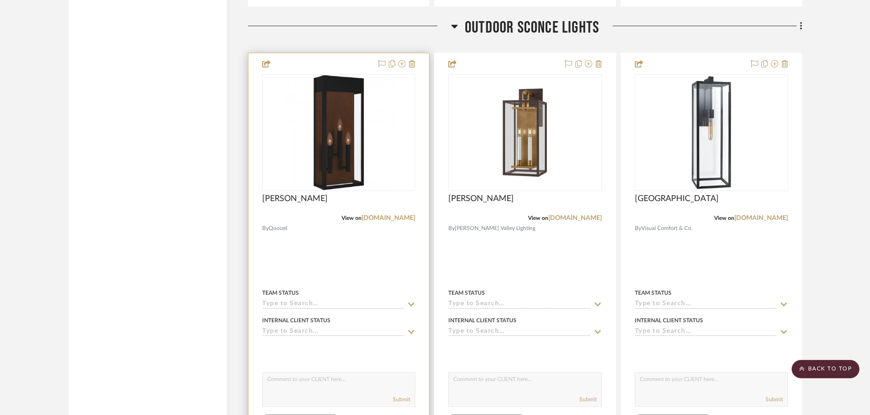
scroll to position [18308, 0]
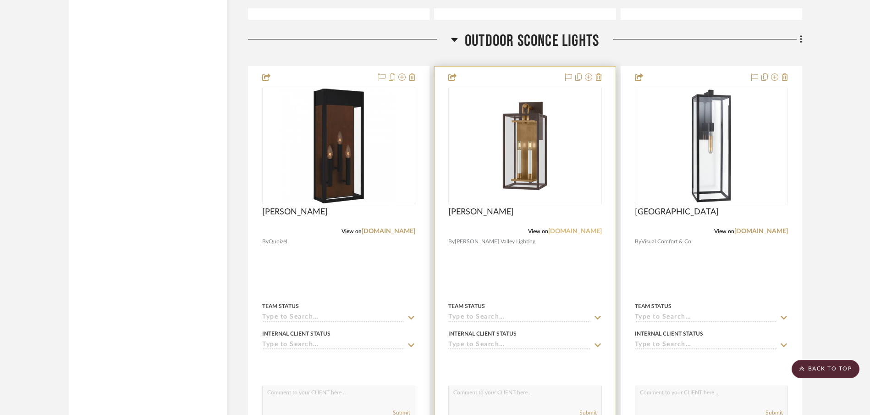
click at [581, 229] on link "[DOMAIN_NAME]" at bounding box center [575, 231] width 54 height 6
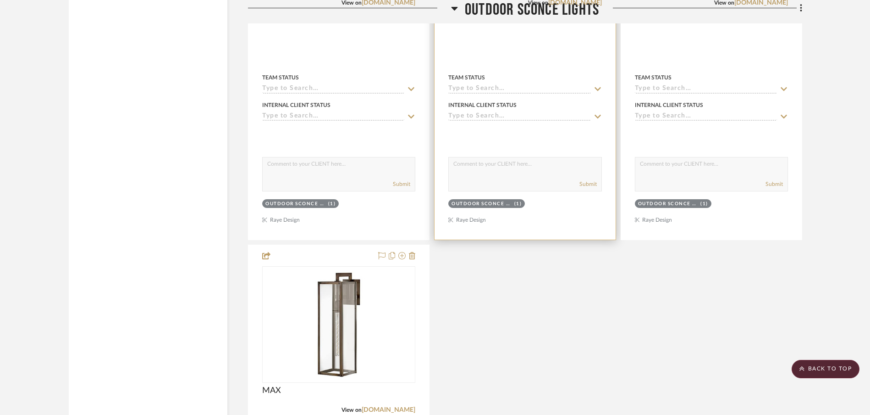
scroll to position [18608, 0]
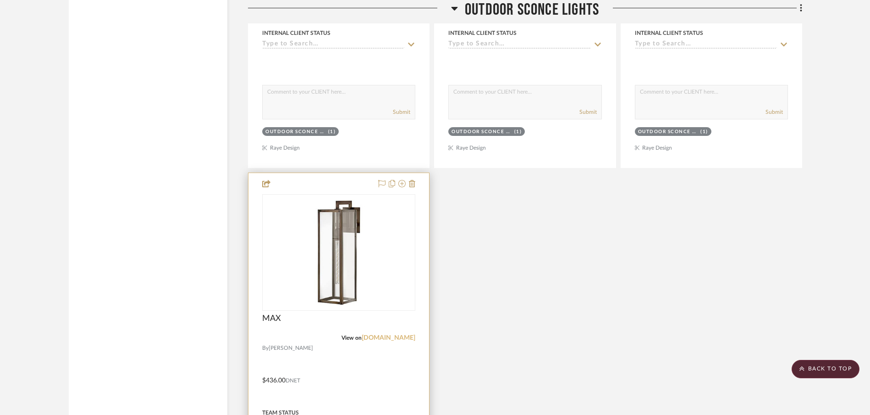
click at [401, 339] on link "[DOMAIN_NAME]" at bounding box center [389, 337] width 54 height 6
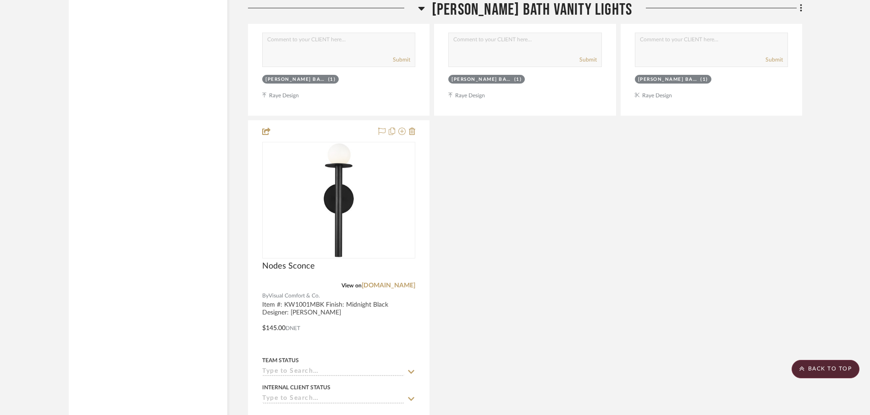
scroll to position [16498, 0]
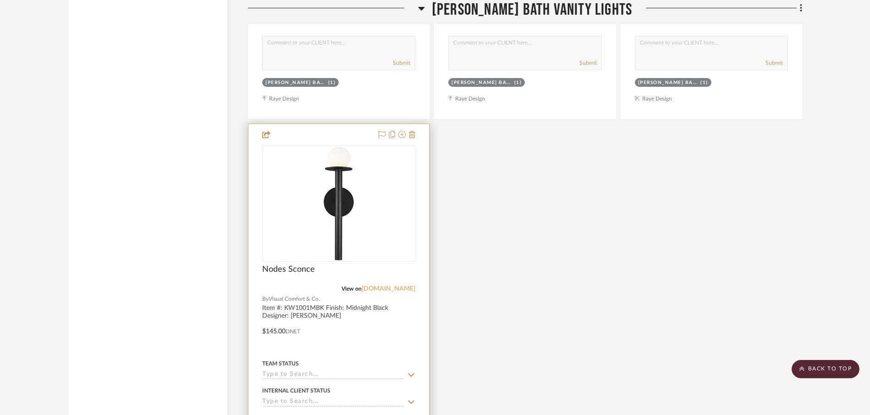
click at [388, 289] on link "[DOMAIN_NAME]" at bounding box center [389, 288] width 54 height 6
